Goal: Task Accomplishment & Management: Use online tool/utility

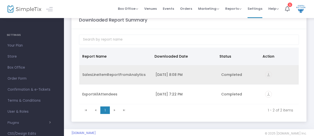
scroll to position [22, 0]
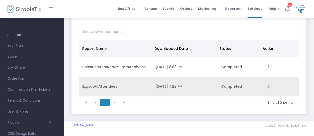
click at [269, 86] on icon "vertical_align_bottom" at bounding box center [268, 86] width 7 height 7
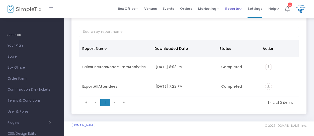
click at [231, 10] on span "Reports" at bounding box center [233, 8] width 16 height 5
click at [238, 27] on li "Sales Reports" at bounding box center [241, 27] width 33 height 10
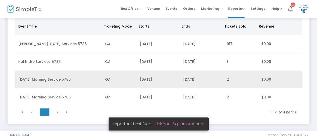
scroll to position [61, 0]
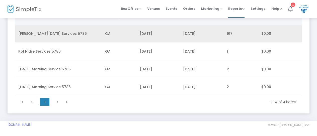
click at [73, 33] on td "[PERSON_NAME][DATE] Services 5786" at bounding box center [58, 34] width 87 height 18
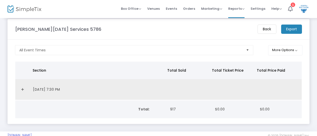
scroll to position [0, 0]
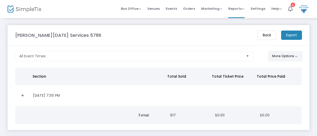
click at [282, 58] on button "More Options" at bounding box center [285, 56] width 34 height 10
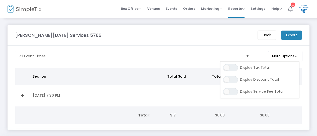
click at [263, 34] on m-button "Back" at bounding box center [267, 35] width 19 height 9
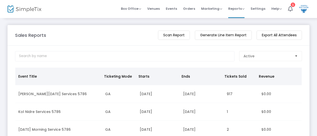
click at [168, 35] on m-button "Scan Report" at bounding box center [174, 35] width 32 height 9
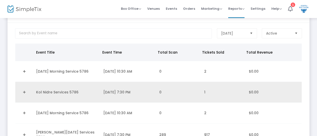
scroll to position [50, 0]
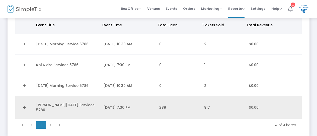
click at [67, 108] on td "[PERSON_NAME][DATE] Services 5786" at bounding box center [66, 107] width 67 height 23
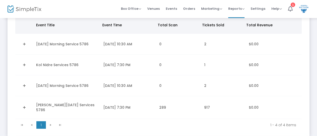
click at [25, 109] on link "Expand Details" at bounding box center [24, 108] width 12 height 8
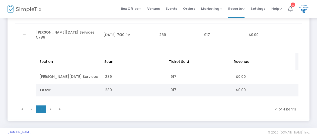
scroll to position [125, 0]
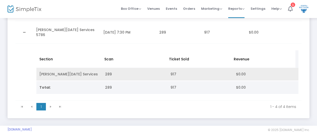
click at [60, 76] on td "[PERSON_NAME][DATE] Services" at bounding box center [69, 74] width 66 height 13
click at [78, 74] on td "[PERSON_NAME][DATE] Services" at bounding box center [69, 74] width 66 height 13
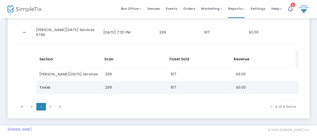
click at [50, 108] on kendo-pager-next-buttons at bounding box center [55, 107] width 19 height 8
click at [60, 108] on kendo-pager-next-buttons at bounding box center [55, 107] width 19 height 8
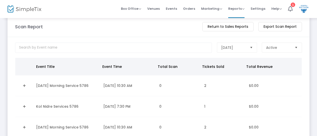
scroll to position [0, 0]
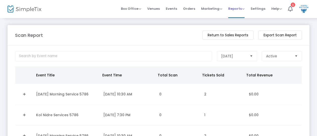
click at [237, 10] on span "Reports" at bounding box center [236, 8] width 16 height 5
